Goal: Find specific page/section: Find specific page/section

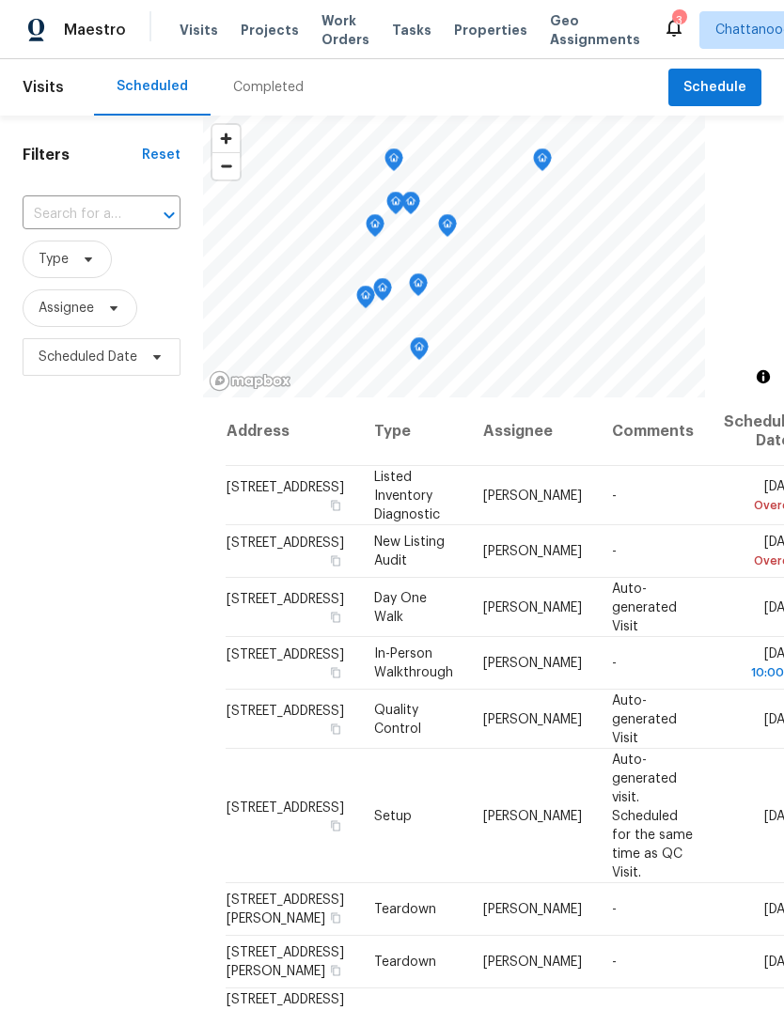
click at [488, 33] on span "Properties" at bounding box center [490, 30] width 73 height 19
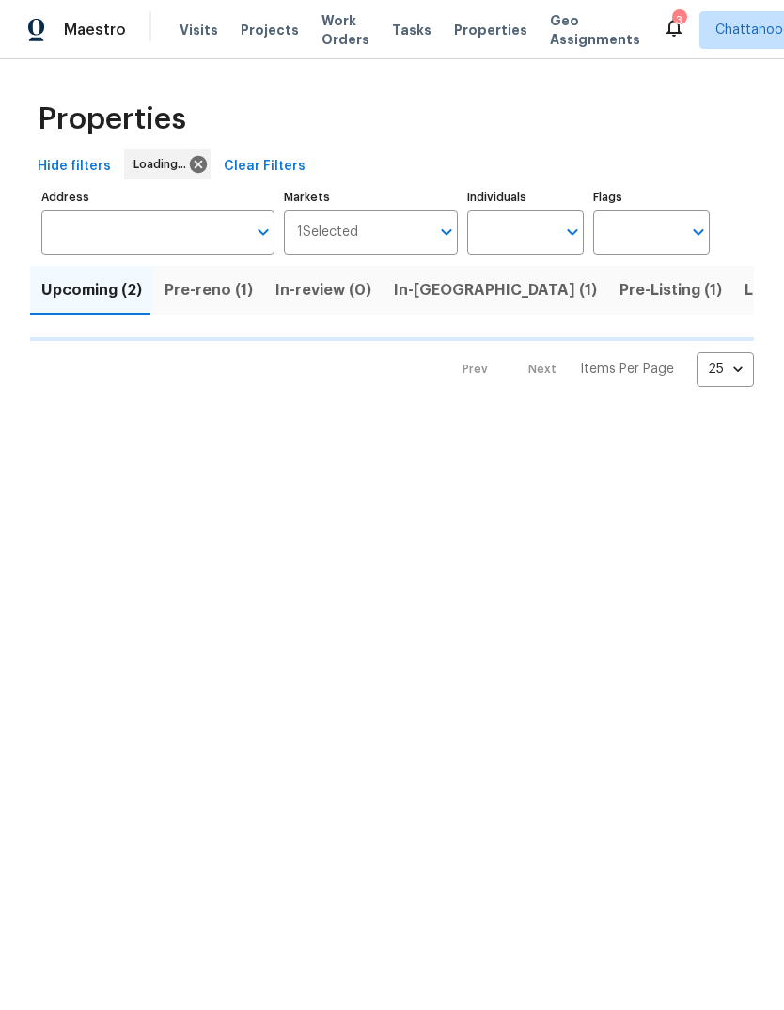
click at [208, 299] on span "Pre-reno (1)" at bounding box center [208, 290] width 88 height 26
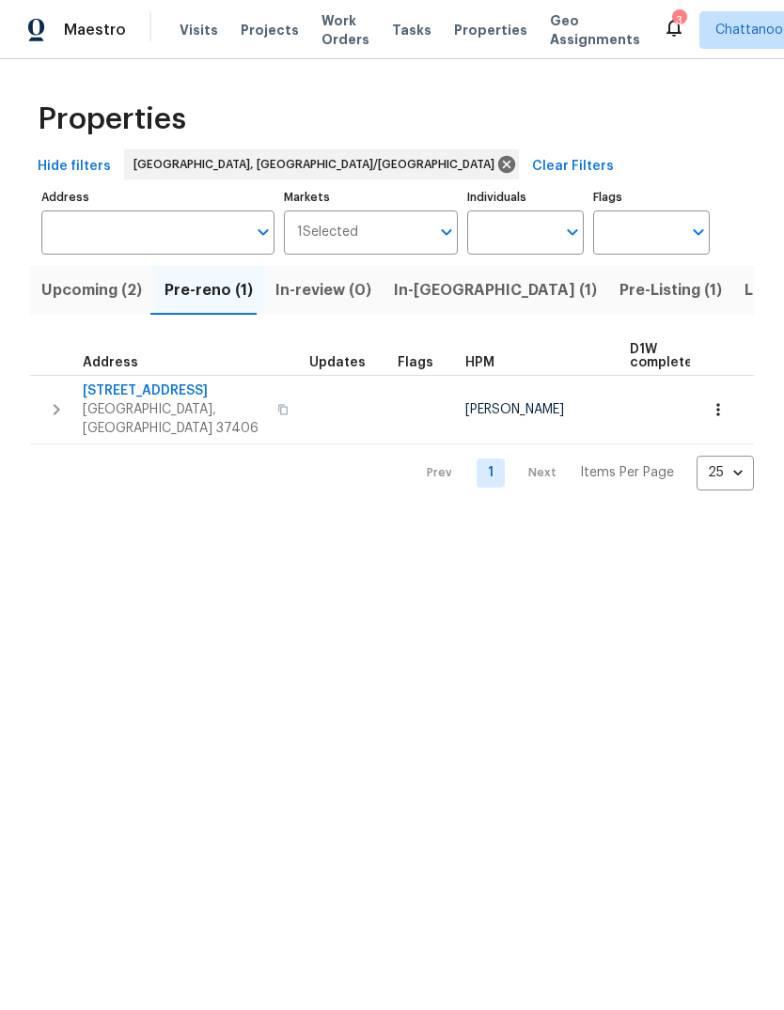
click at [183, 385] on span "[STREET_ADDRESS]" at bounding box center [174, 391] width 183 height 19
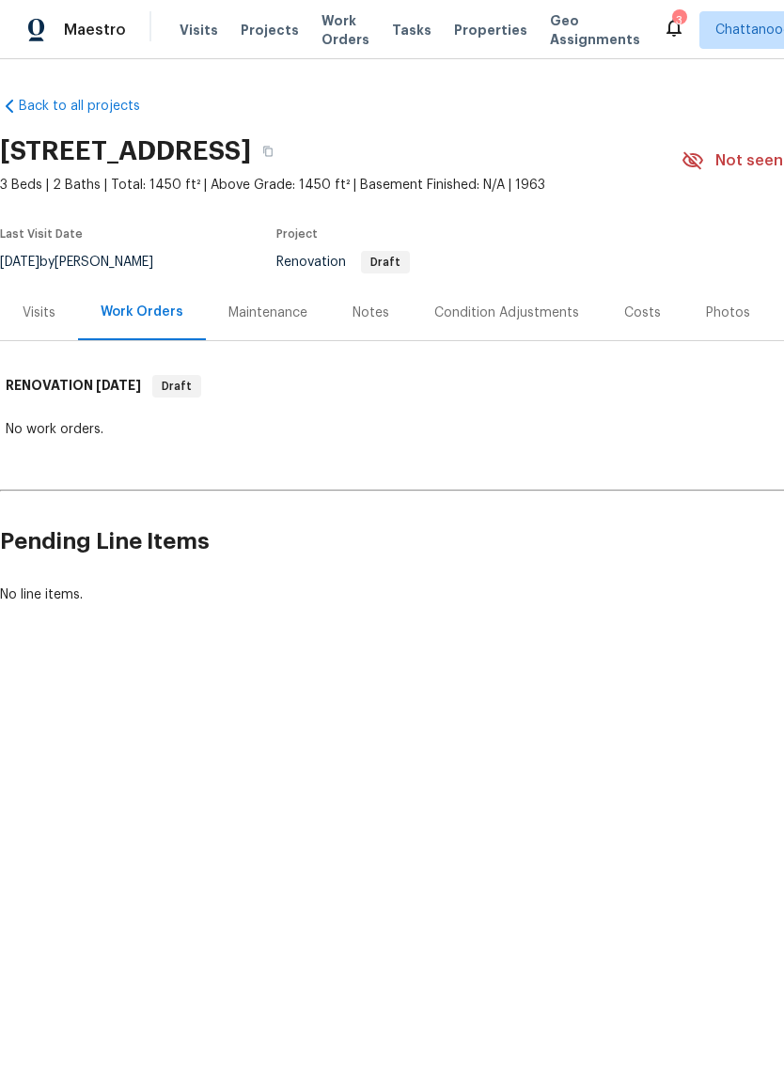
click at [634, 305] on div "Costs" at bounding box center [642, 313] width 37 height 19
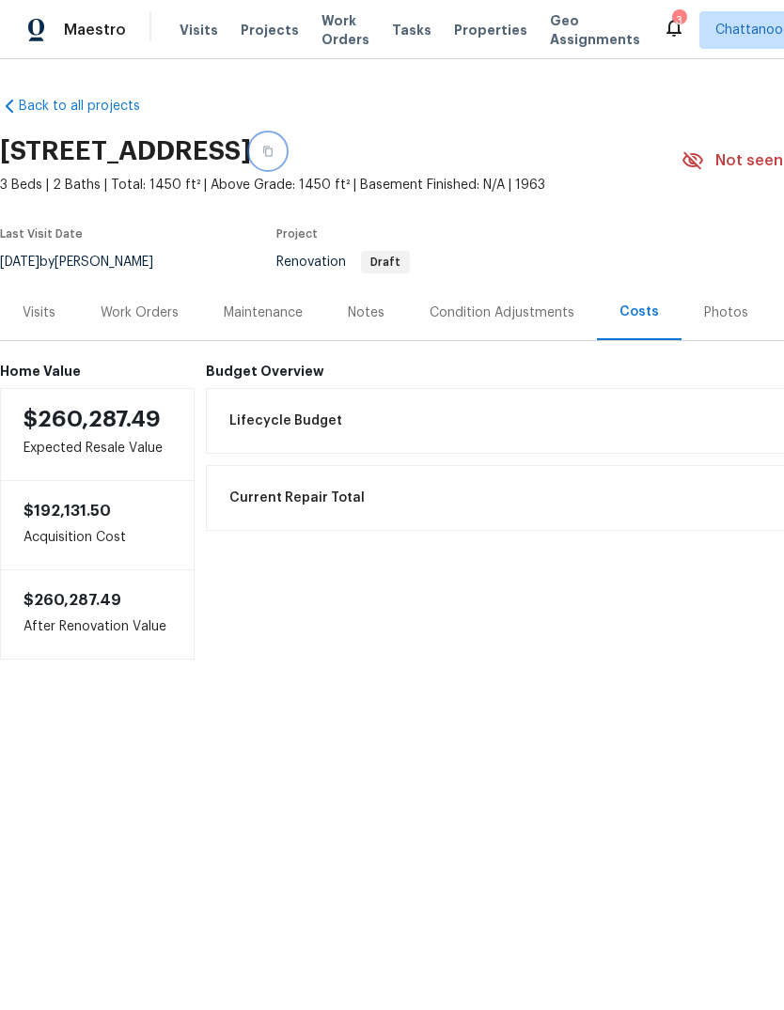
click at [285, 158] on button "button" at bounding box center [268, 151] width 34 height 34
